Goal: Information Seeking & Learning: Find specific page/section

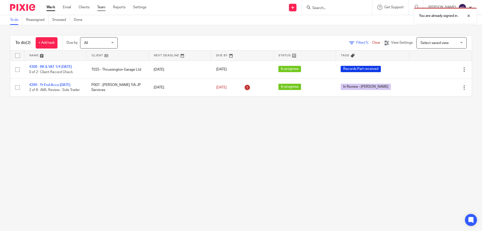
click at [103, 6] on link "Team" at bounding box center [101, 7] width 8 height 5
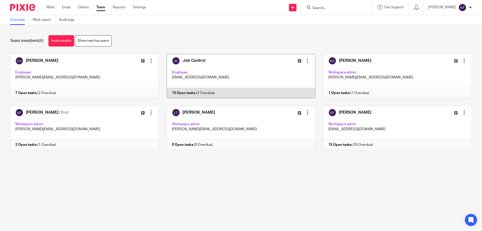
click at [210, 71] on link at bounding box center [237, 76] width 157 height 44
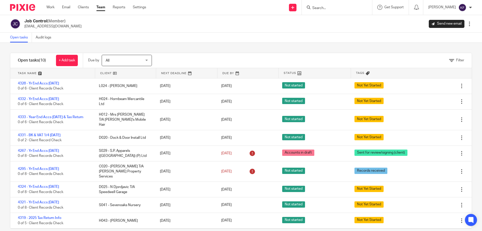
click at [337, 9] on input "Search" at bounding box center [334, 8] width 45 height 5
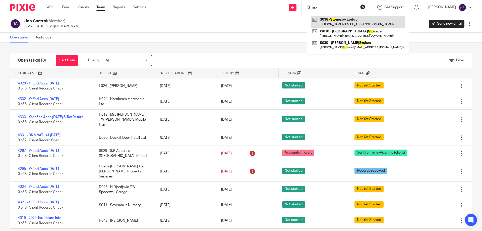
type input "sto"
click at [336, 18] on link at bounding box center [358, 22] width 94 height 12
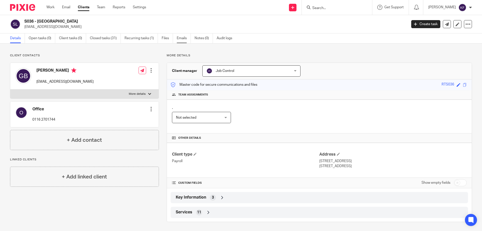
click at [183, 38] on link "Emails" at bounding box center [184, 38] width 14 height 10
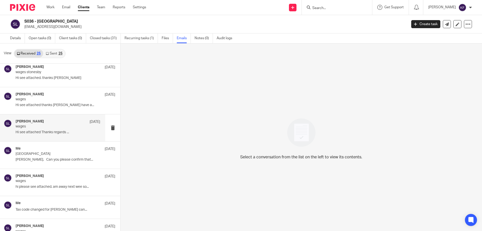
scroll to position [176, 0]
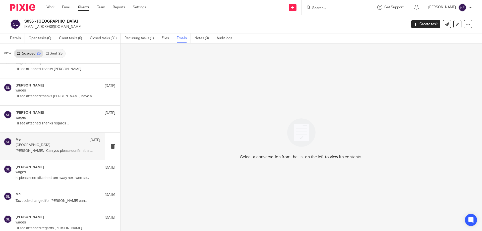
click at [50, 151] on p "[PERSON_NAME], Can you please confirm that..." at bounding box center [58, 151] width 85 height 4
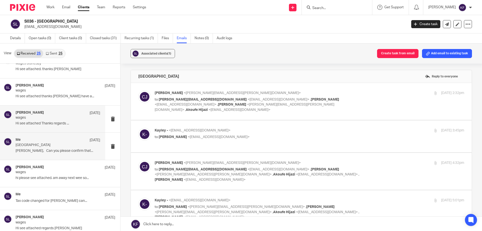
scroll to position [0, 0]
click at [51, 113] on div "[PERSON_NAME] Bonomaully [DATE]" at bounding box center [58, 113] width 85 height 5
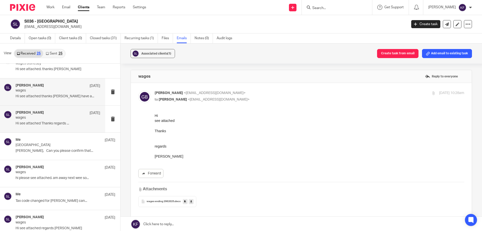
click at [58, 95] on p "Hi see attached thanks [PERSON_NAME] have a..." at bounding box center [58, 96] width 85 height 4
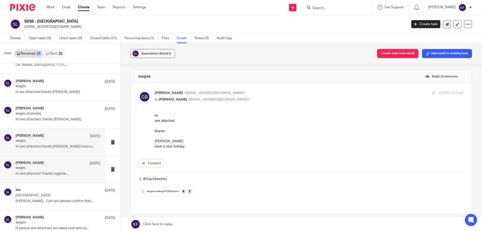
scroll to position [101, 0]
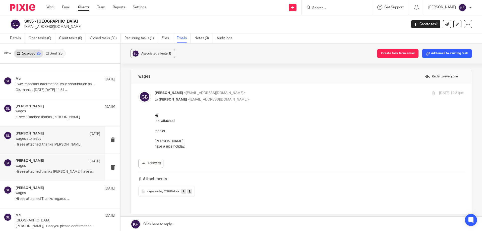
click at [49, 136] on div "[PERSON_NAME] Bonomaully [DATE] wages stonesby Hi see attached. thanks [PERSON_…" at bounding box center [58, 139] width 85 height 17
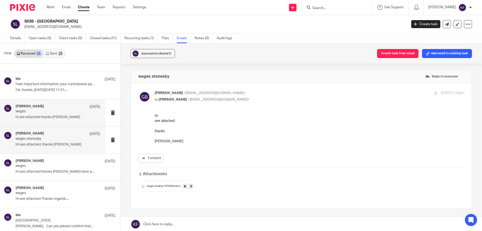
scroll to position [0, 0]
click at [57, 113] on p "wages" at bounding box center [50, 111] width 68 height 4
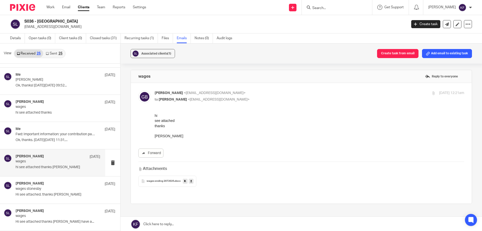
scroll to position [50, 0]
click at [54, 139] on p "Ok, thanks. [DATE][DATE] 11:31,..." at bounding box center [58, 140] width 85 height 4
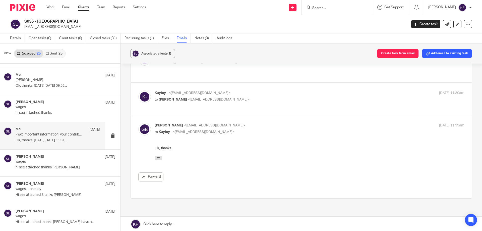
scroll to position [0, 0]
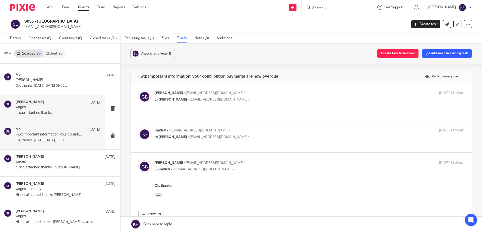
click at [63, 112] on p "hi see attached thanks" at bounding box center [58, 113] width 85 height 4
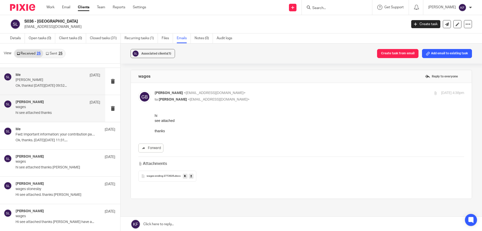
click at [57, 81] on p "[PERSON_NAME]" at bounding box center [50, 80] width 68 height 4
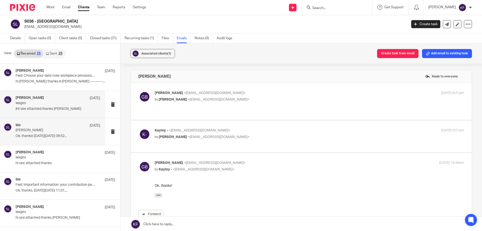
click at [66, 107] on p "|Hi see attached thanks [PERSON_NAME]" at bounding box center [58, 109] width 85 height 4
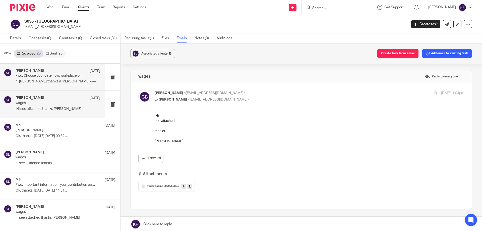
click at [54, 80] on p "hi [PERSON_NAME] thanks # [PERSON_NAME] ----------..." at bounding box center [58, 81] width 85 height 4
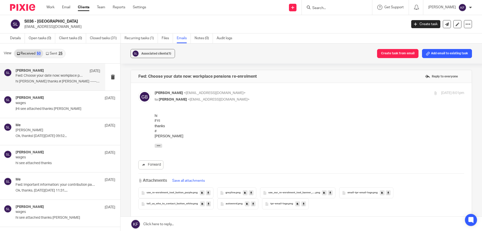
click at [59, 54] on div "25" at bounding box center [61, 54] width 4 height 4
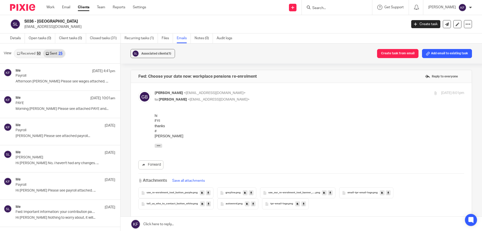
scroll to position [1, 0]
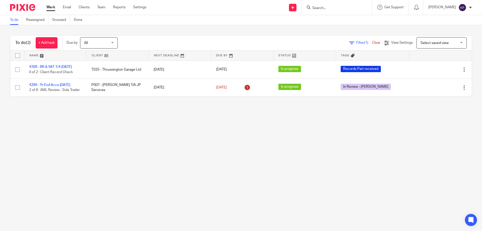
click at [219, 143] on main "To do Reassigned Snoozed Done To do (2) + Add task Due by All All [DATE] [DATE]…" at bounding box center [241, 115] width 482 height 231
